Goal: Find specific page/section: Find specific page/section

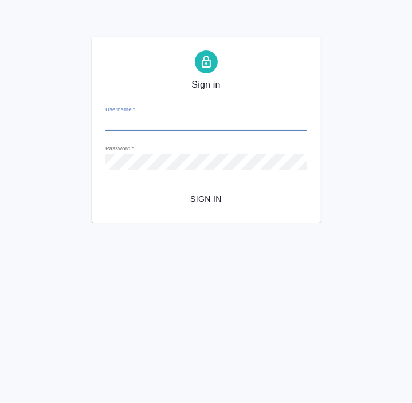
type input "[EMAIL_ADDRESS][DOMAIN_NAME]"
click at [215, 196] on span "Sign in" at bounding box center [206, 199] width 183 height 14
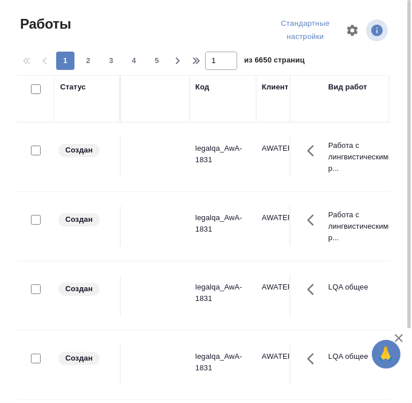
scroll to position [0, 114]
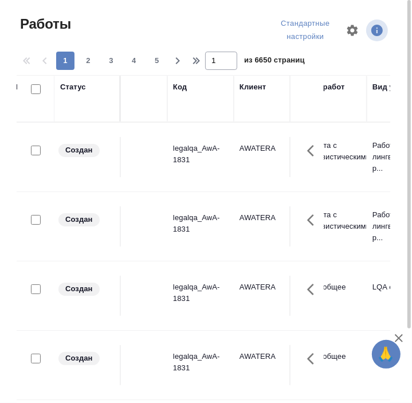
click at [178, 86] on div "Код" at bounding box center [180, 86] width 14 height 11
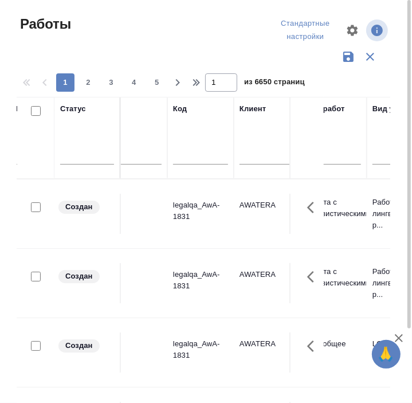
click at [186, 157] on input "text" at bounding box center [200, 157] width 55 height 14
paste input "? S_SMNS-ZDR-71"
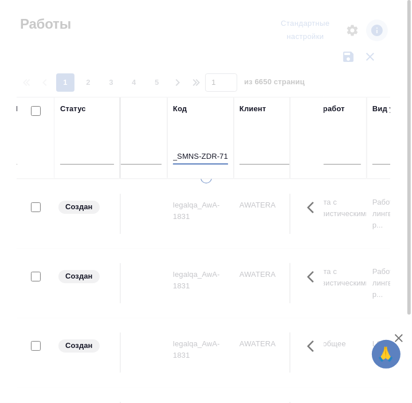
scroll to position [0, 0]
click at [179, 155] on input "? S_SMNS-ZDR-71" at bounding box center [200, 157] width 55 height 14
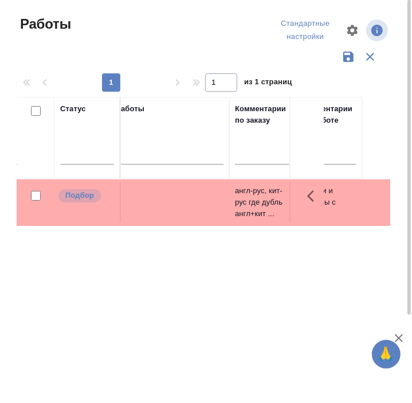
scroll to position [0, 2041]
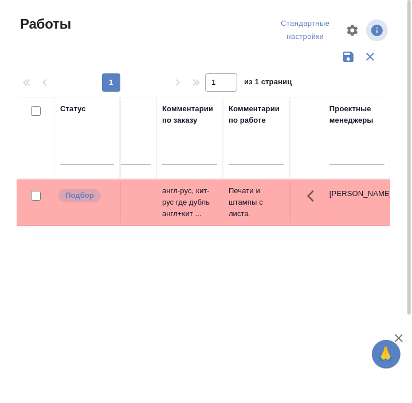
type input "S_SMNS-ZDR-71"
